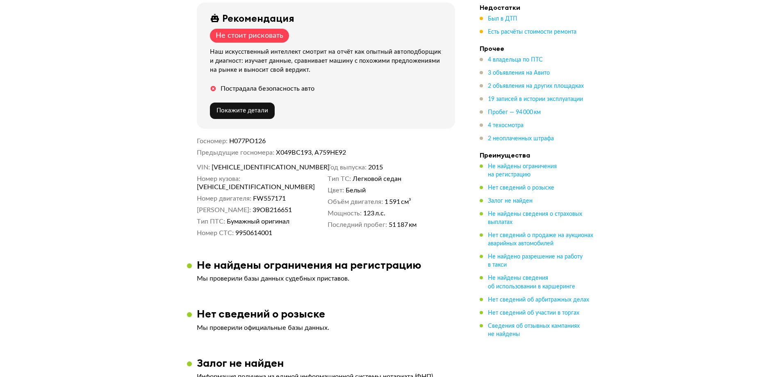
scroll to position [246, 0]
click at [334, 152] on dd "Х049ВС193, А759НЕ92" at bounding box center [365, 152] width 179 height 8
copy dd "А759НЕ92"
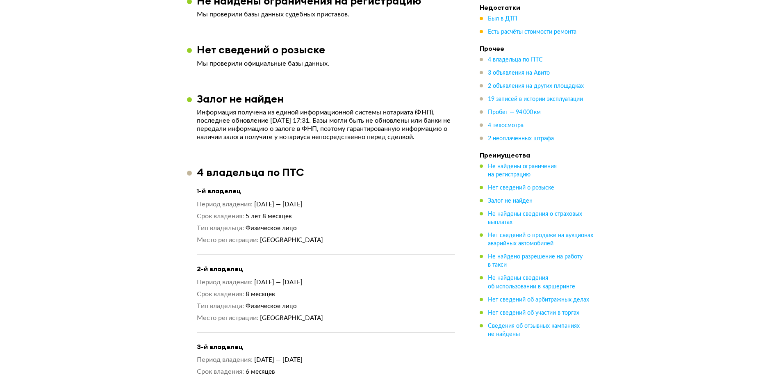
scroll to position [492, 0]
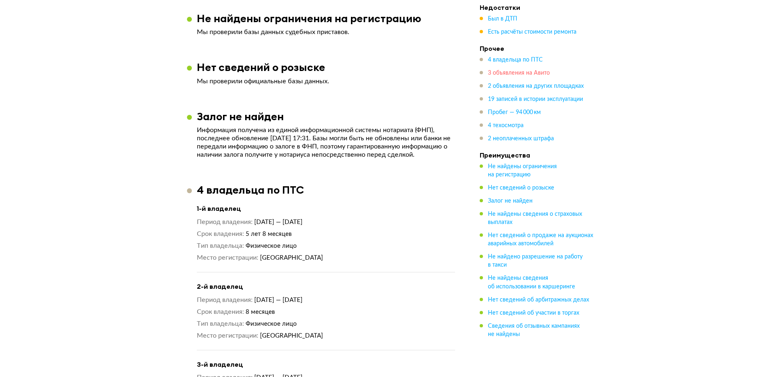
click at [522, 74] on span "3 объявления на Авито" at bounding box center [519, 73] width 62 height 6
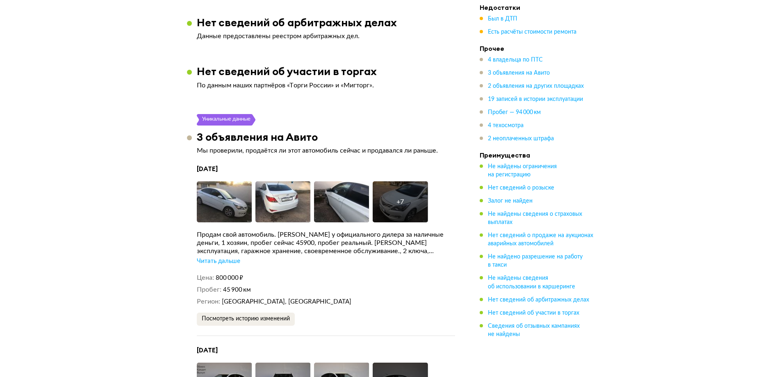
scroll to position [1663, 0]
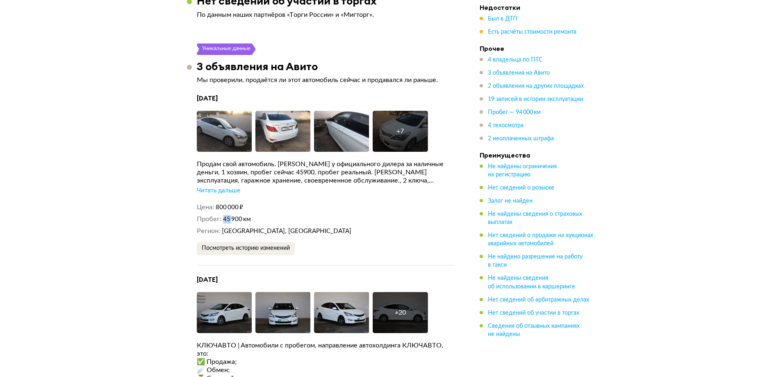
drag, startPoint x: 222, startPoint y: 213, endPoint x: 254, endPoint y: 216, distance: 31.7
click at [240, 216] on dl "Пробег 45 900 км" at bounding box center [326, 219] width 258 height 9
click at [289, 218] on dd "45 900 км" at bounding box center [339, 219] width 232 height 9
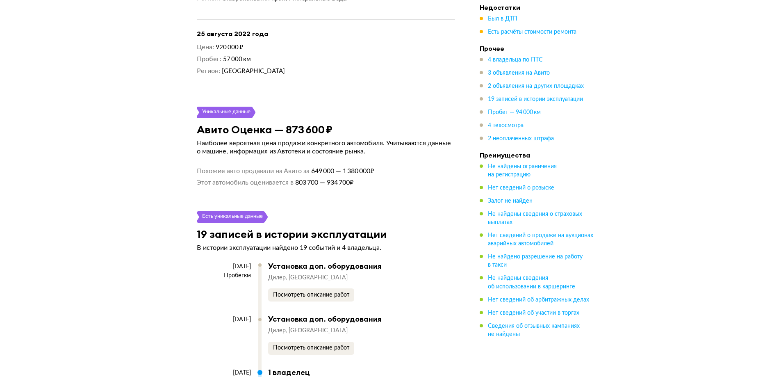
scroll to position [2687, 0]
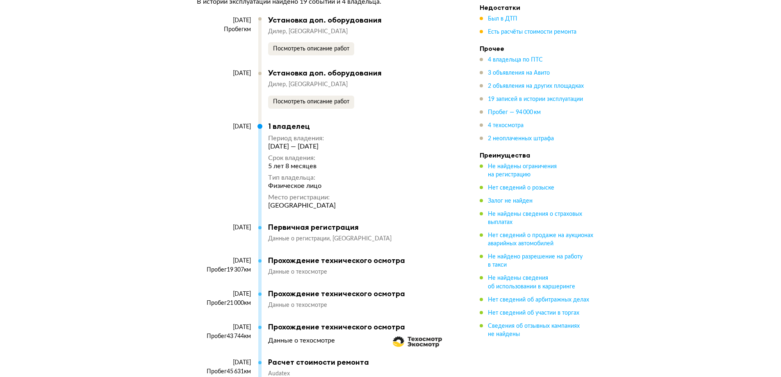
click at [499, 14] on li "Недостатки Был в ДТП Есть расчёты стоимости ремонта" at bounding box center [536, 19] width 115 height 33
click at [497, 20] on span "Был в ДТП" at bounding box center [503, 19] width 30 height 6
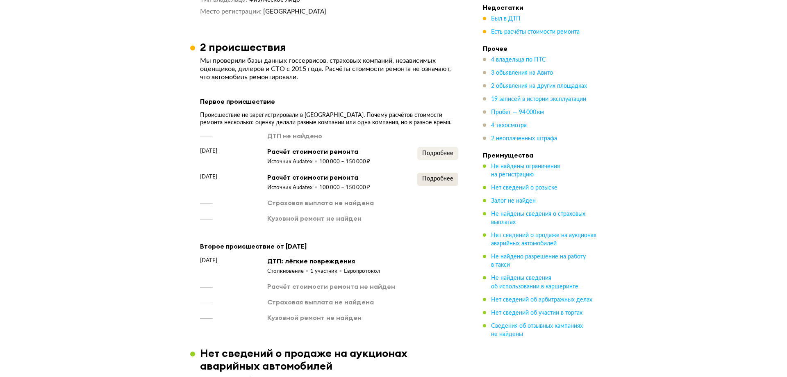
scroll to position [978, 0]
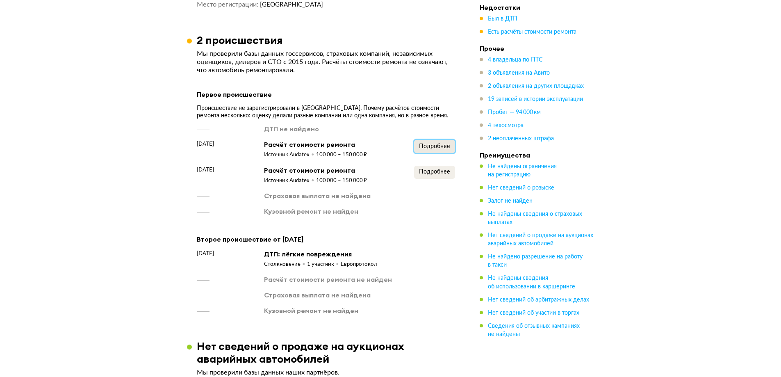
click at [429, 145] on span "Подробнее" at bounding box center [434, 146] width 31 height 6
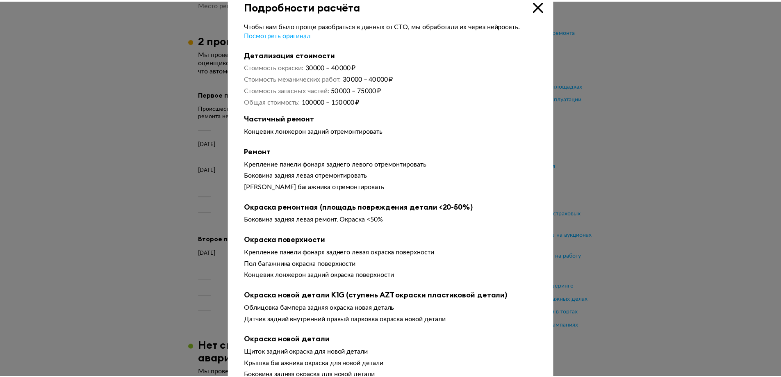
scroll to position [0, 0]
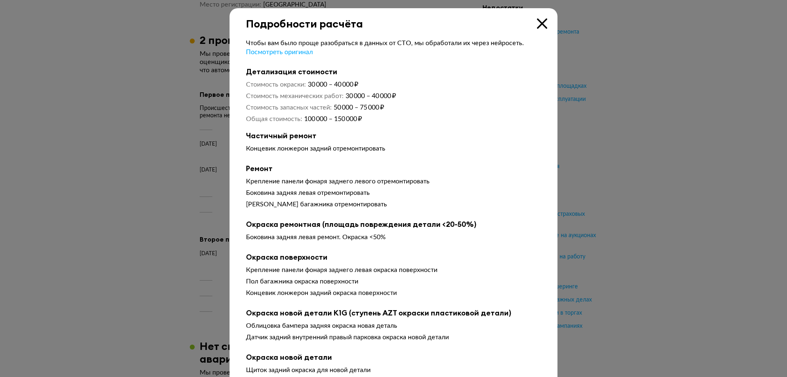
drag, startPoint x: 533, startPoint y: 26, endPoint x: 540, endPoint y: 23, distance: 7.9
click at [536, 24] on div "Подробности расчёта Чтобы вам было проще разобраться в данных от СТО, мы обрабо…" at bounding box center [393, 383] width 328 height 751
click at [540, 22] on icon at bounding box center [542, 23] width 10 height 10
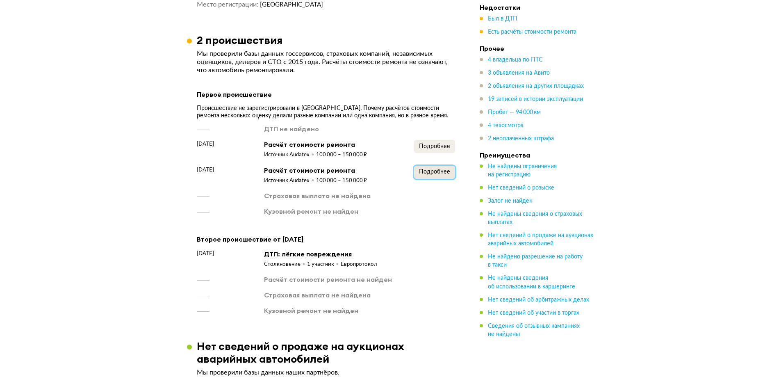
click at [421, 169] on span "Подробнее" at bounding box center [434, 172] width 31 height 6
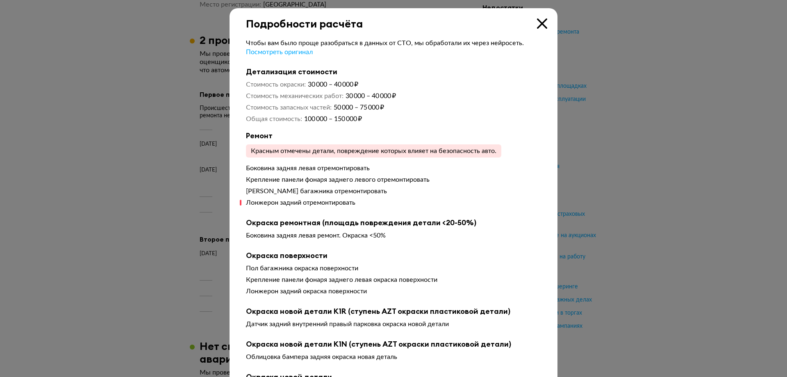
click at [538, 20] on icon at bounding box center [542, 23] width 10 height 10
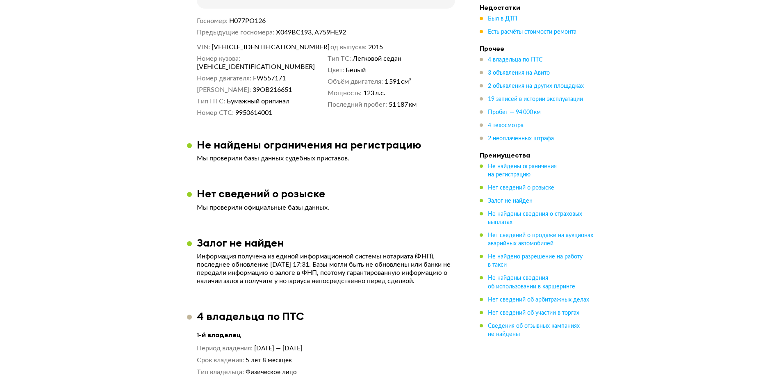
scroll to position [322, 0]
